Goal: Task Accomplishment & Management: Use online tool/utility

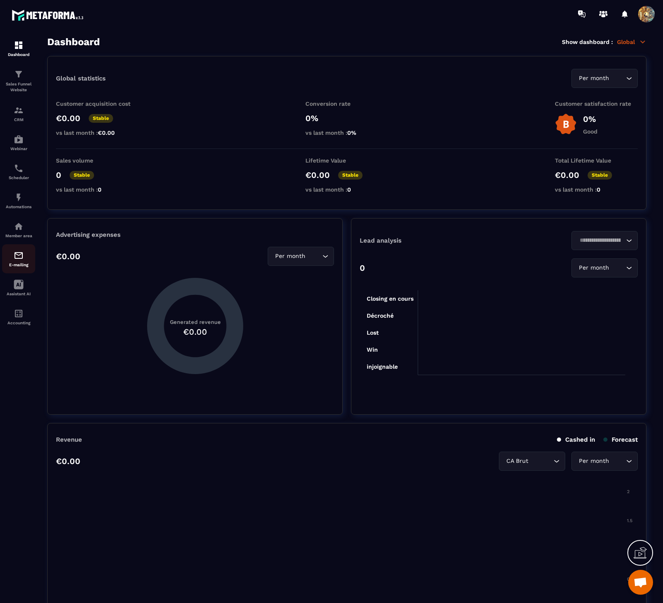
click at [19, 253] on img at bounding box center [19, 255] width 10 height 10
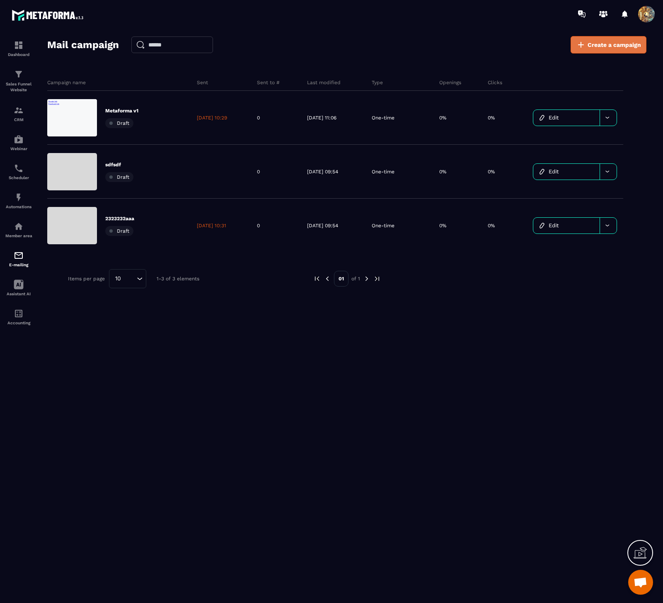
click at [600, 48] on span "Create a campaign" at bounding box center [614, 45] width 53 height 8
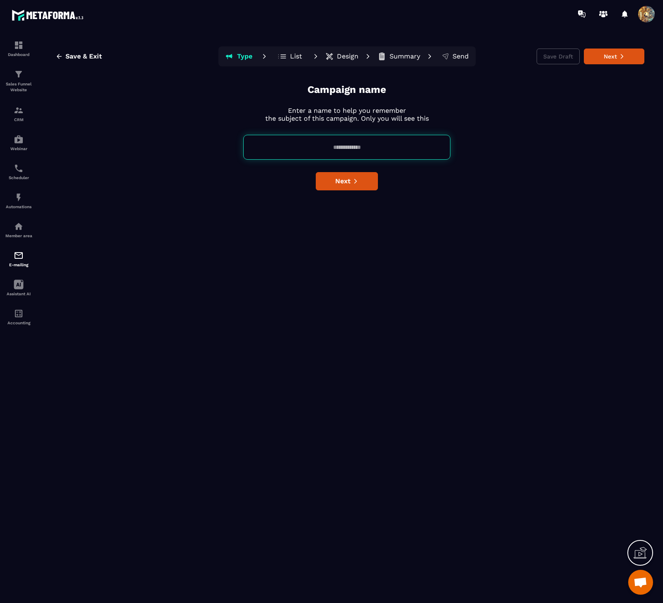
click at [349, 149] on input at bounding box center [346, 147] width 207 height 25
type input "******"
click at [351, 179] on button "Next" at bounding box center [347, 181] width 62 height 18
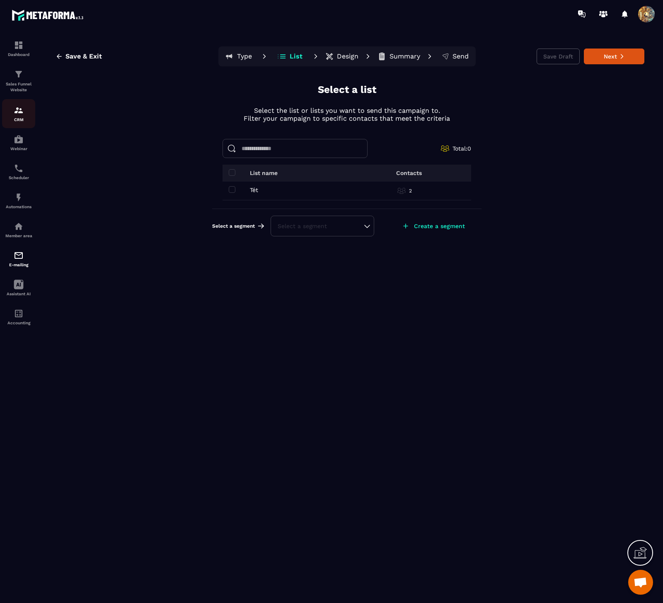
click at [27, 110] on div "CRM" at bounding box center [18, 113] width 33 height 17
click at [622, 56] on icon at bounding box center [623, 56] width 6 height 6
click at [228, 187] on td "Tét Tét" at bounding box center [291, 191] width 137 height 19
click at [236, 190] on div "Tét Tét" at bounding box center [291, 190] width 124 height 7
click at [231, 190] on span at bounding box center [232, 189] width 7 height 7
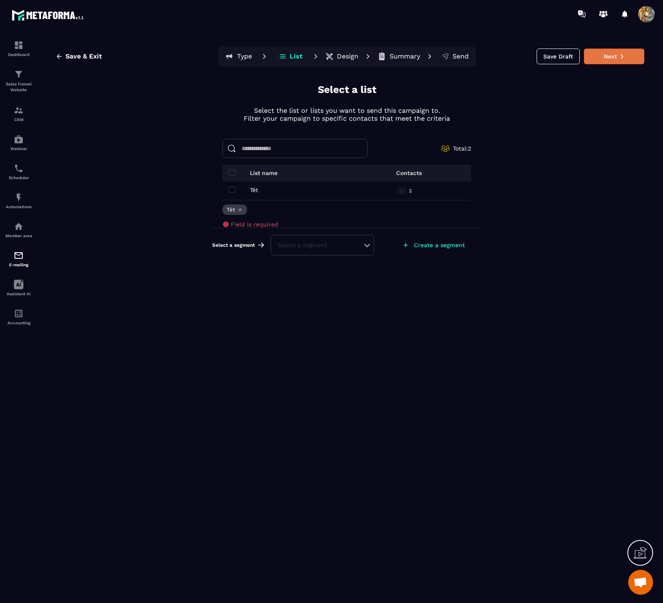
click at [617, 59] on button "Next" at bounding box center [614, 57] width 61 height 16
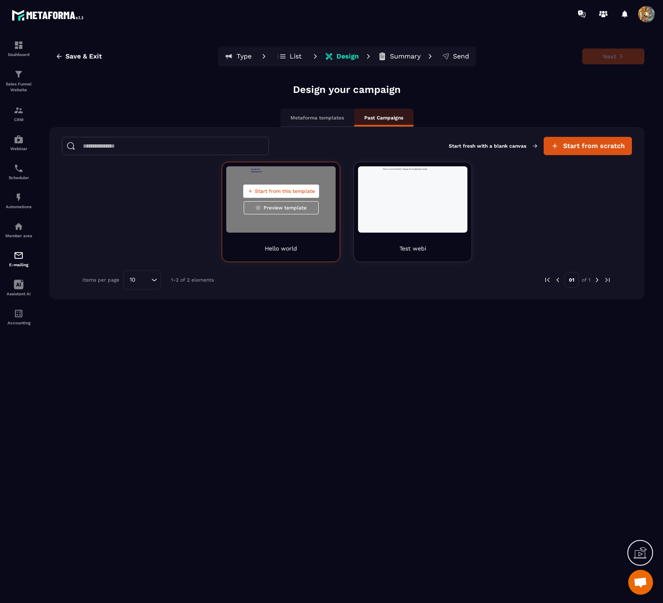
click at [299, 193] on span "Start from this template" at bounding box center [285, 191] width 60 height 7
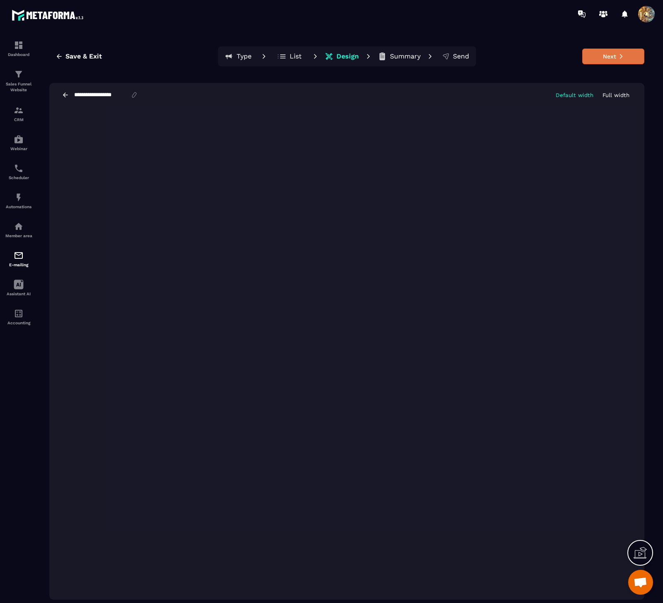
click at [611, 58] on button "Next" at bounding box center [614, 57] width 62 height 16
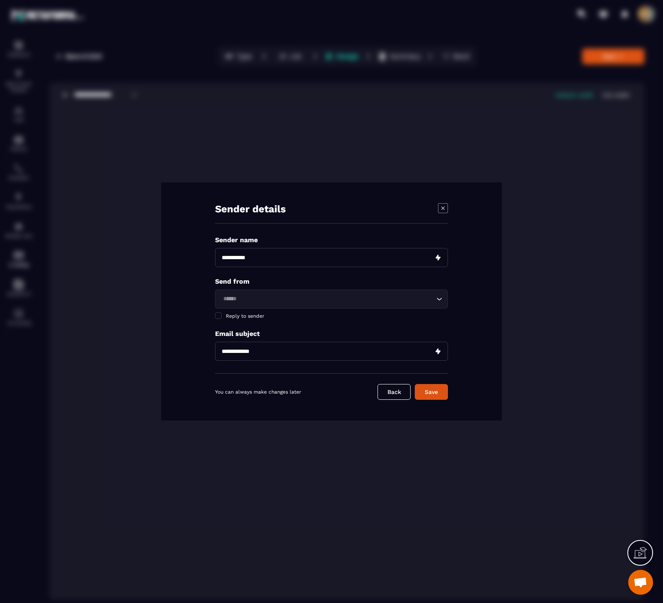
click at [311, 309] on div "Loading... Reply to sender" at bounding box center [331, 304] width 233 height 30
click at [312, 303] on input "Search for option" at bounding box center [328, 298] width 214 height 9
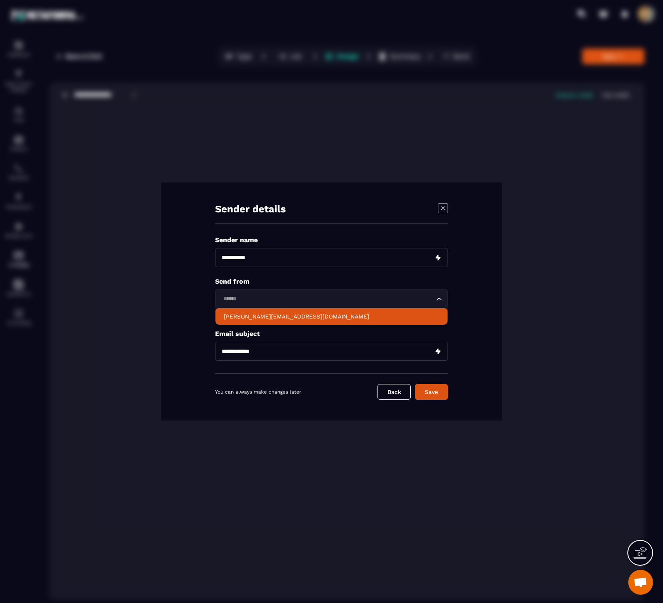
click at [305, 316] on p "[PERSON_NAME][EMAIL_ADDRESS][DOMAIN_NAME]" at bounding box center [332, 316] width 216 height 8
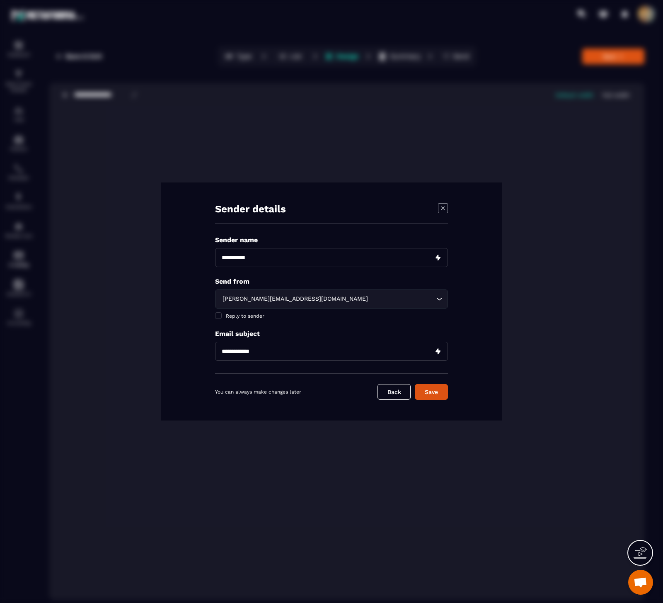
click at [311, 260] on input "Modal window" at bounding box center [331, 257] width 233 height 19
click at [379, 281] on p "Send from" at bounding box center [331, 281] width 233 height 8
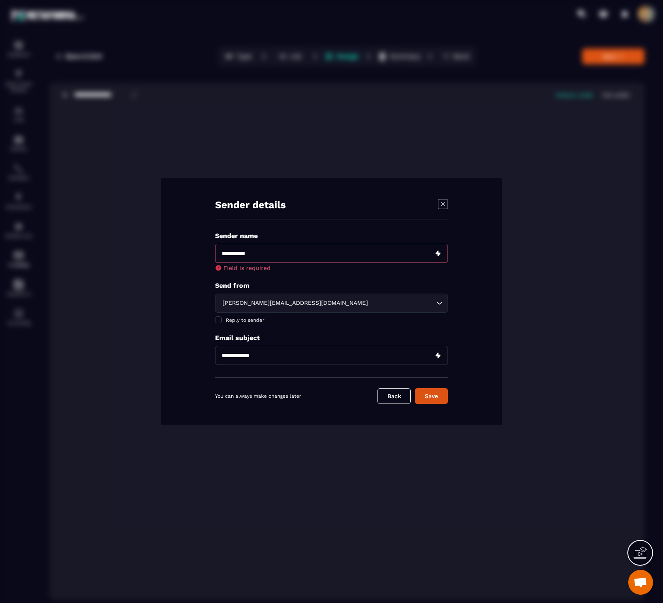
click at [318, 256] on input "Modal window" at bounding box center [331, 253] width 233 height 19
type input "*"
type input "***"
click at [327, 354] on input "Modal window" at bounding box center [331, 355] width 233 height 19
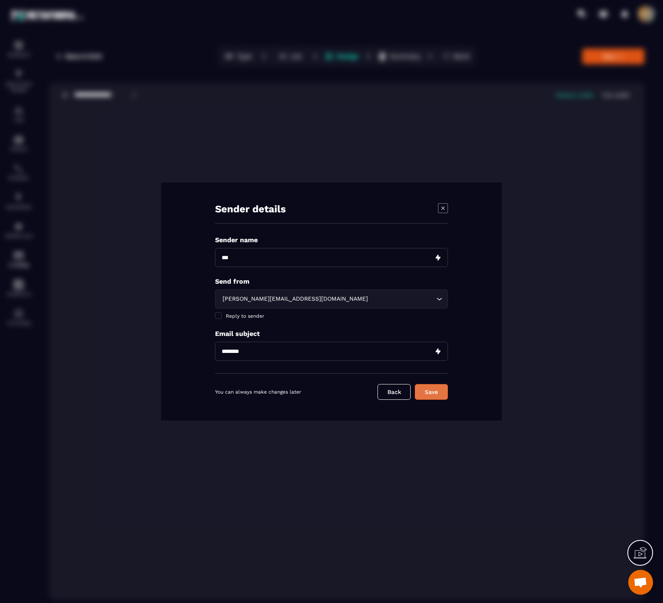
type input "********"
click at [433, 394] on button "Save" at bounding box center [431, 392] width 33 height 16
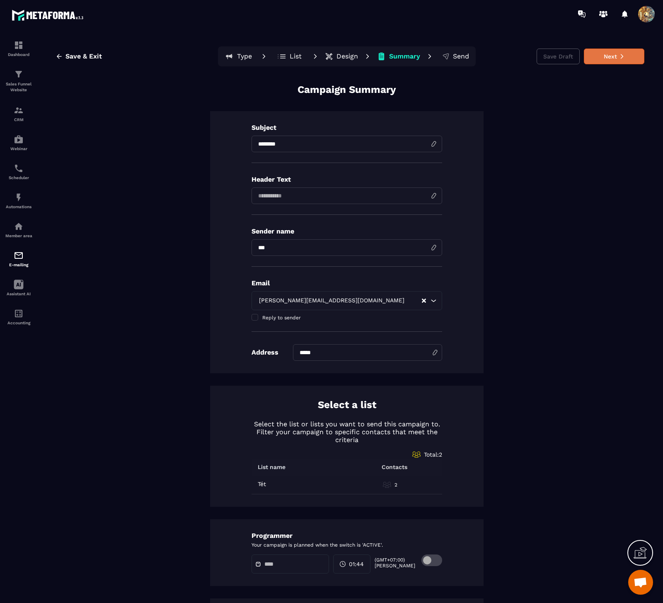
click at [611, 55] on button "Next" at bounding box center [614, 57] width 61 height 16
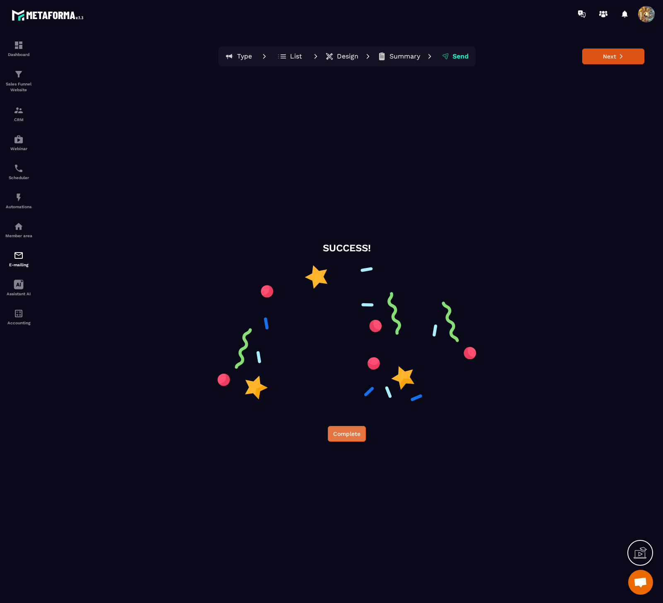
click at [347, 431] on button "Complete" at bounding box center [347, 434] width 38 height 16
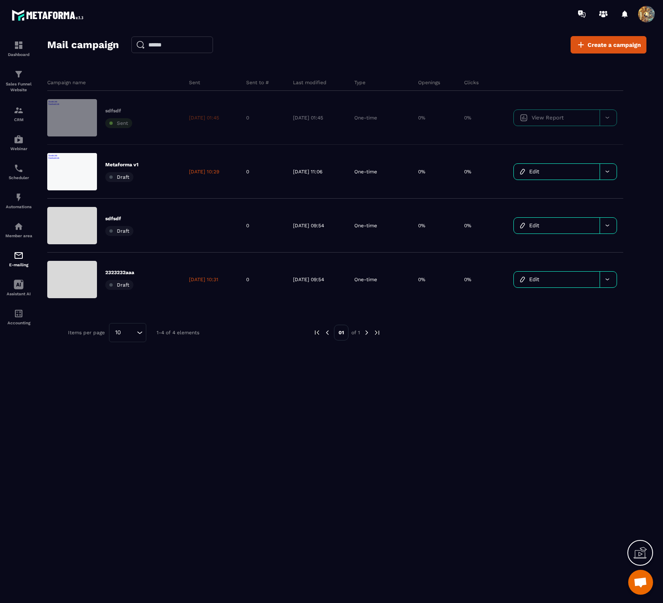
click at [328, 38] on div "Mail campaign Create a campaign" at bounding box center [347, 44] width 600 height 17
